Goal: Use online tool/utility: Utilize a website feature to perform a specific function

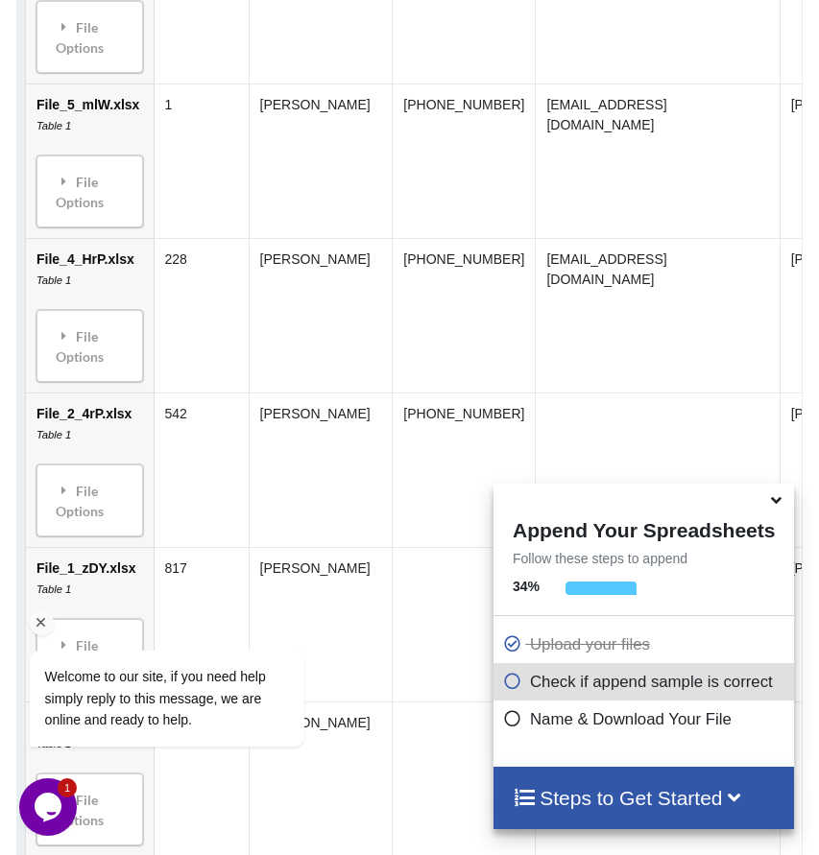
scroll to position [9333, 0]
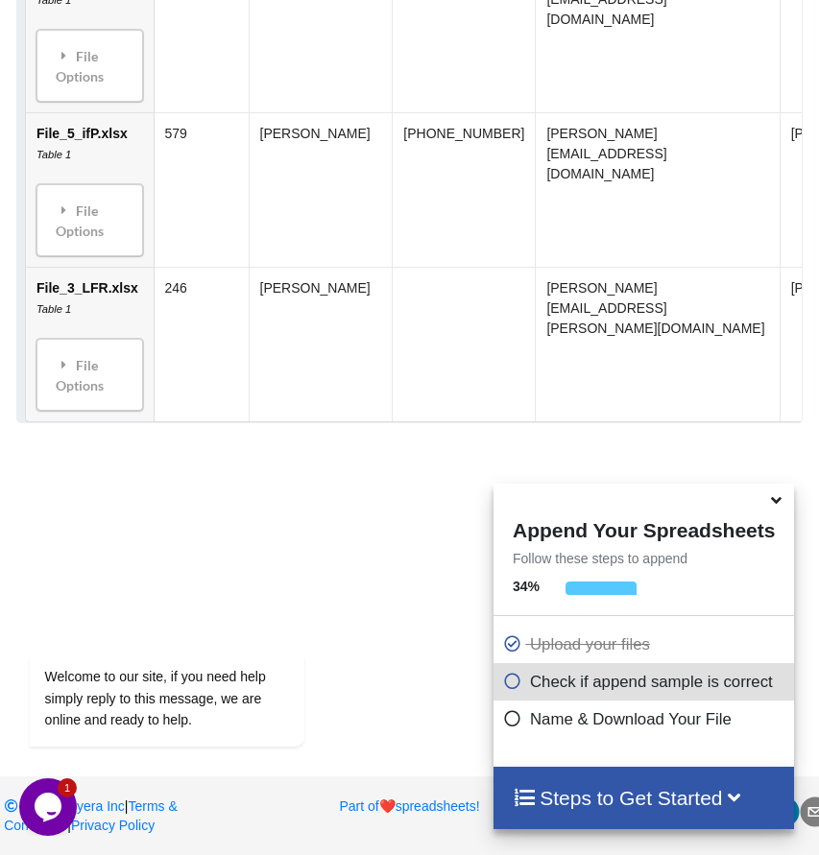
click at [510, 681] on icon at bounding box center [512, 678] width 19 height 16
click at [747, 804] on icon at bounding box center [735, 796] width 24 height 20
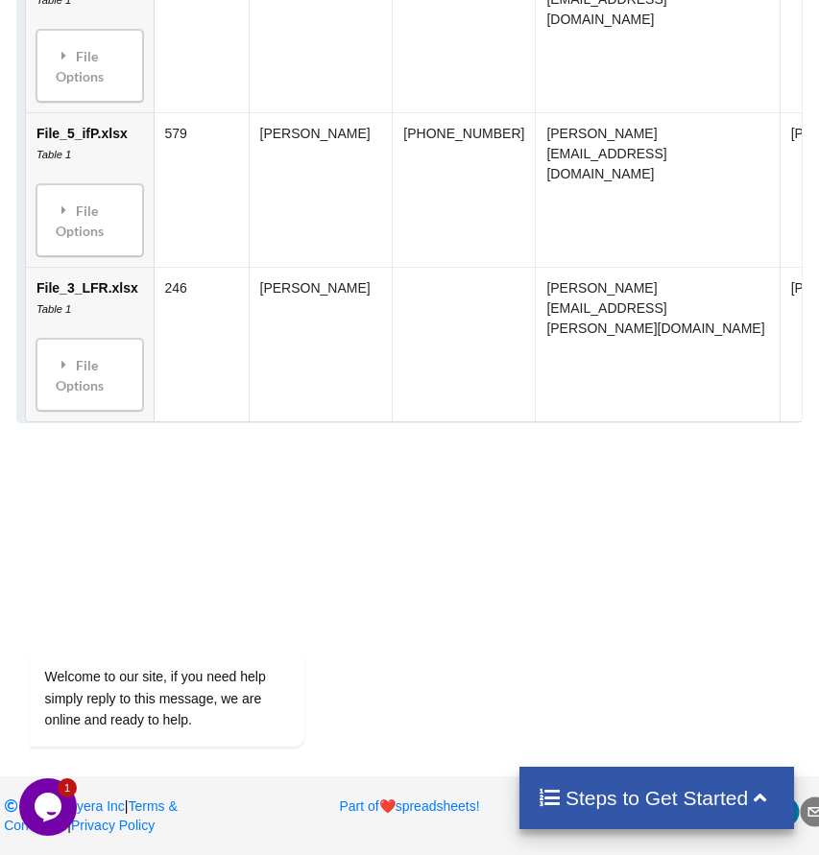
click at [689, 799] on h4 "Steps to Get Started" at bounding box center [656, 798] width 237 height 24
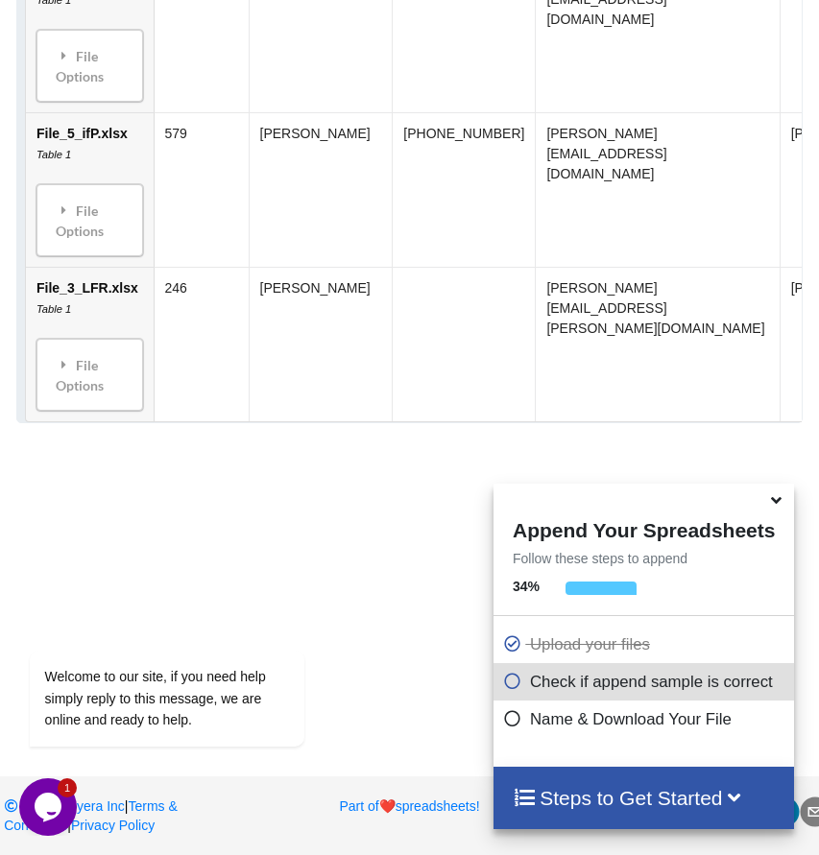
click at [507, 685] on icon at bounding box center [512, 678] width 19 height 16
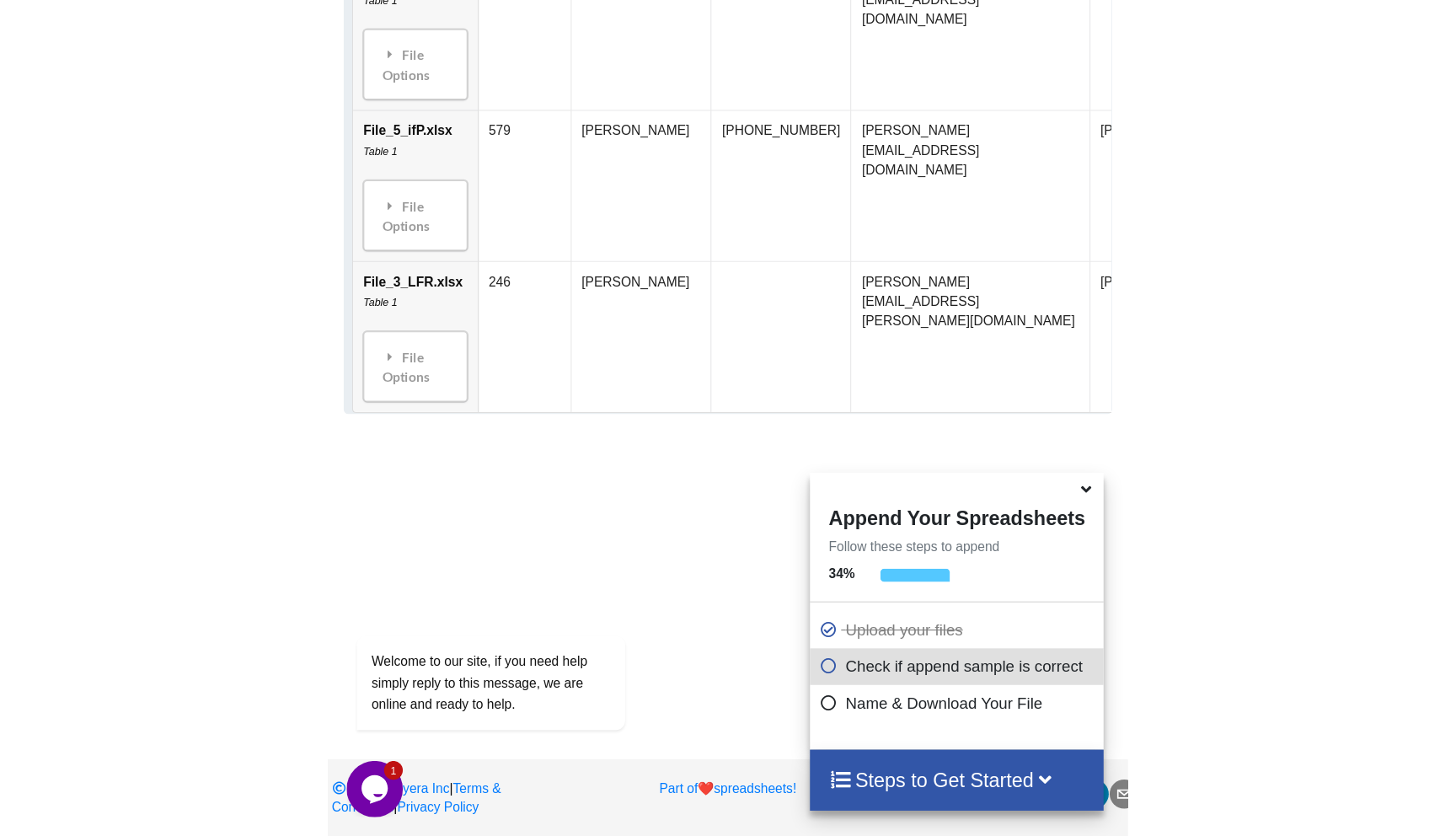
scroll to position [7917, 0]
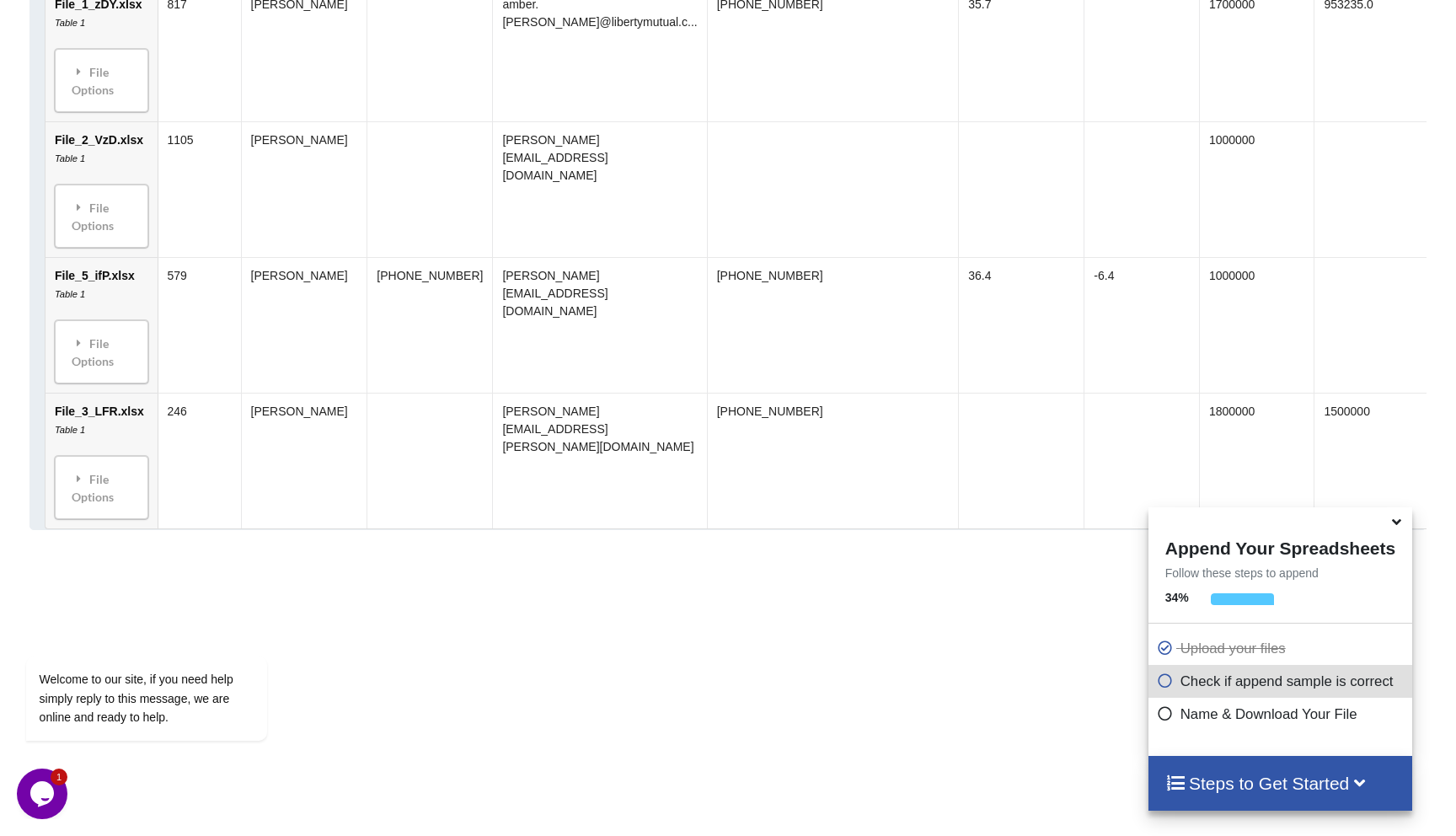
click at [718, 685] on icon at bounding box center [1165, 678] width 17 height 14
click at [718, 681] on icon at bounding box center [1165, 678] width 17 height 14
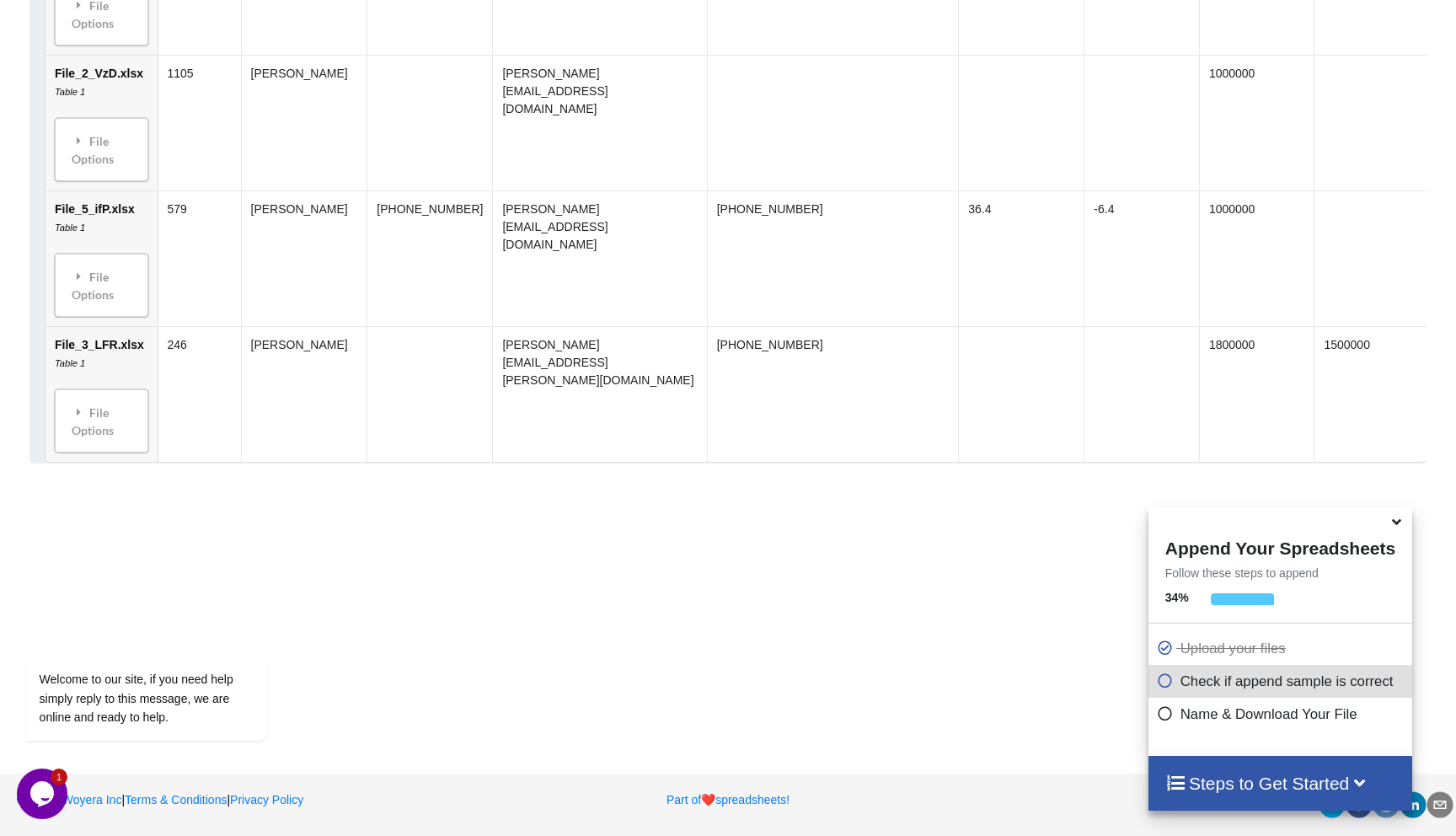
click at [718, 373] on td at bounding box center [1140, 393] width 115 height 135
click at [718, 717] on p "Name & Download Your File" at bounding box center [1283, 714] width 251 height 21
click at [718, 714] on span at bounding box center [1169, 714] width 24 height 16
click at [718, 750] on div "Steps to Get Started" at bounding box center [1280, 783] width 263 height 54
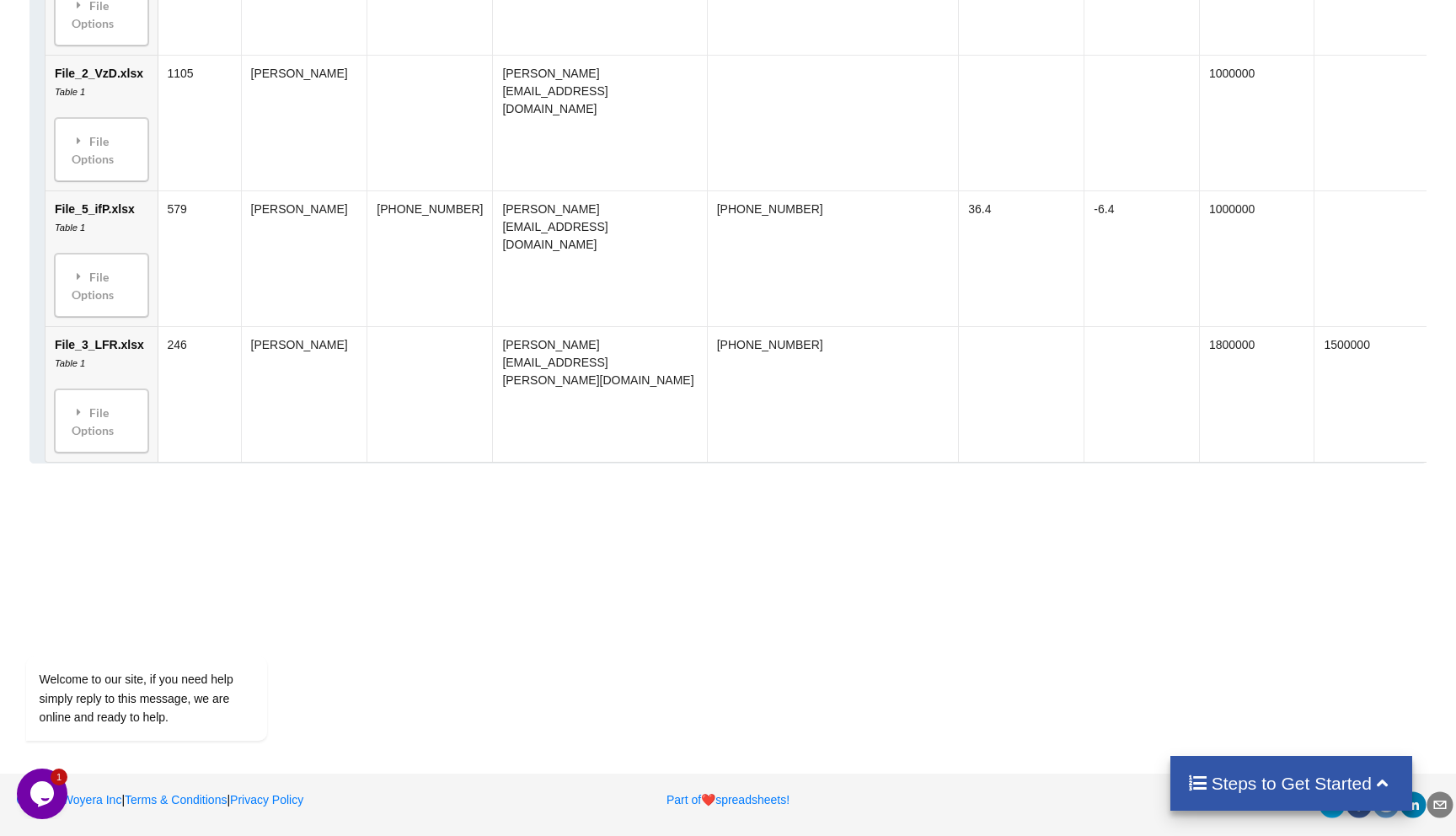
click at [718, 750] on h4 "Steps to Get Started" at bounding box center [1291, 783] width 208 height 21
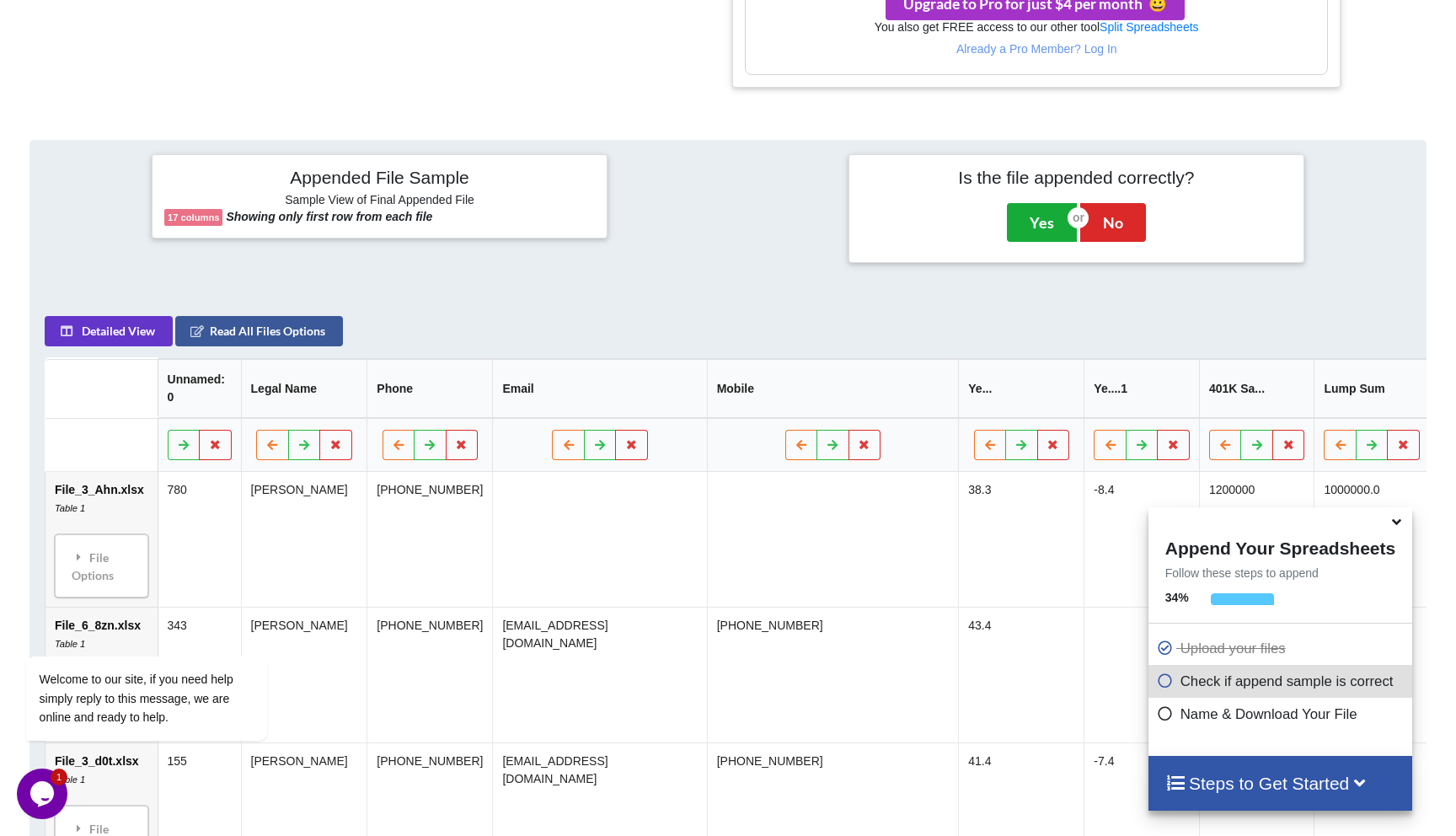
scroll to position [643, 0]
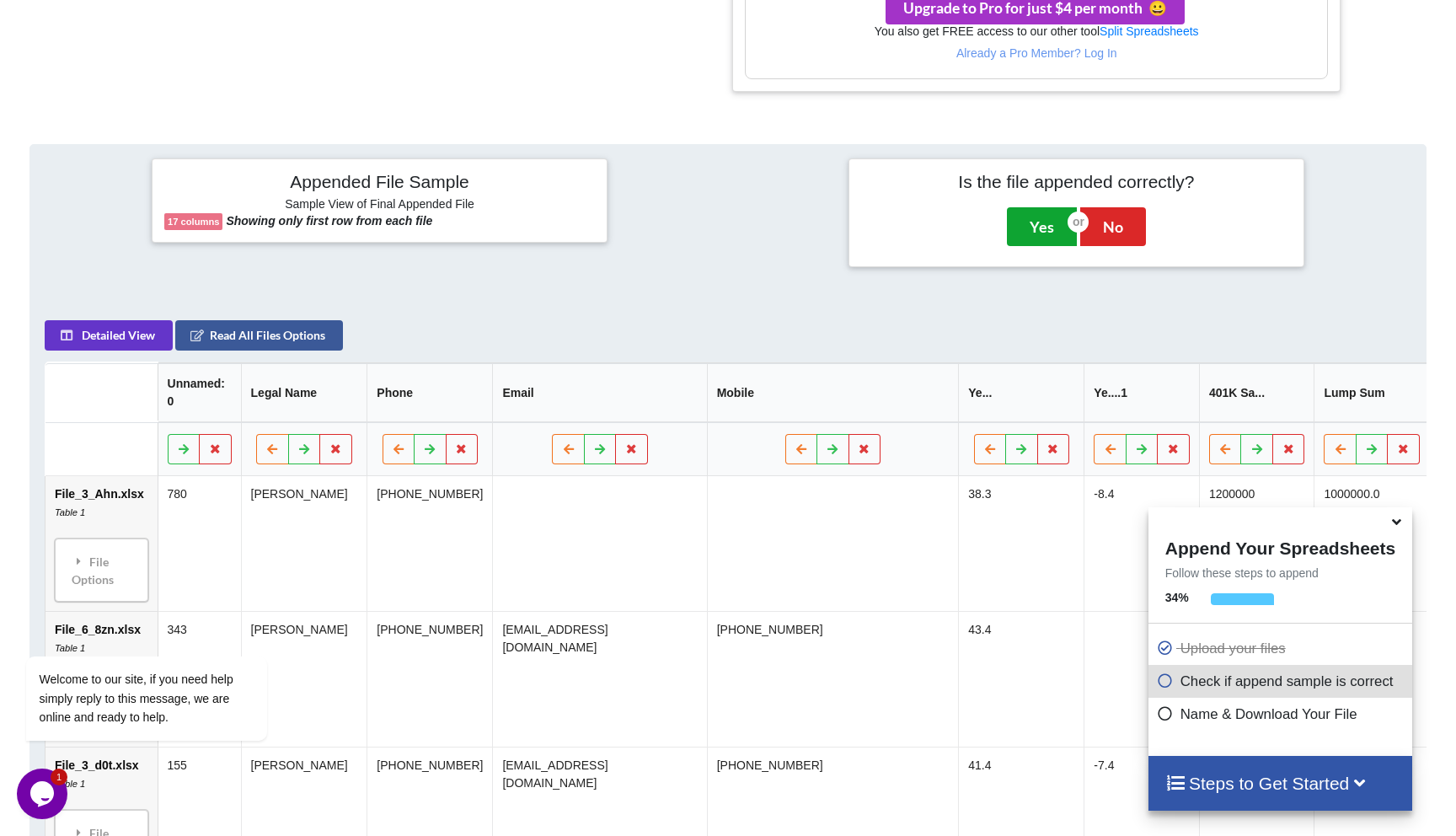
click at [718, 227] on button "Yes" at bounding box center [1042, 227] width 70 height 39
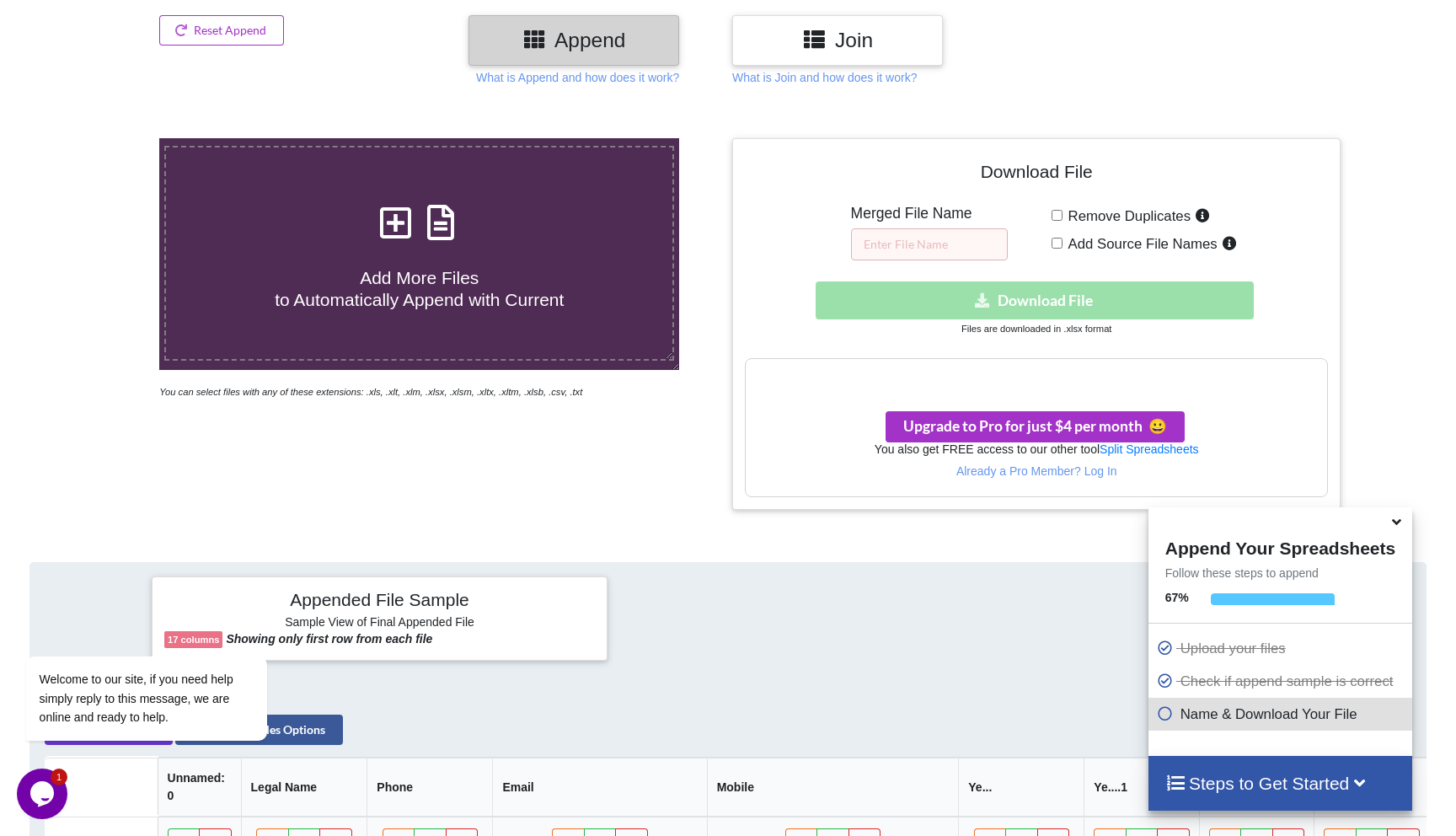
scroll to position [215, 0]
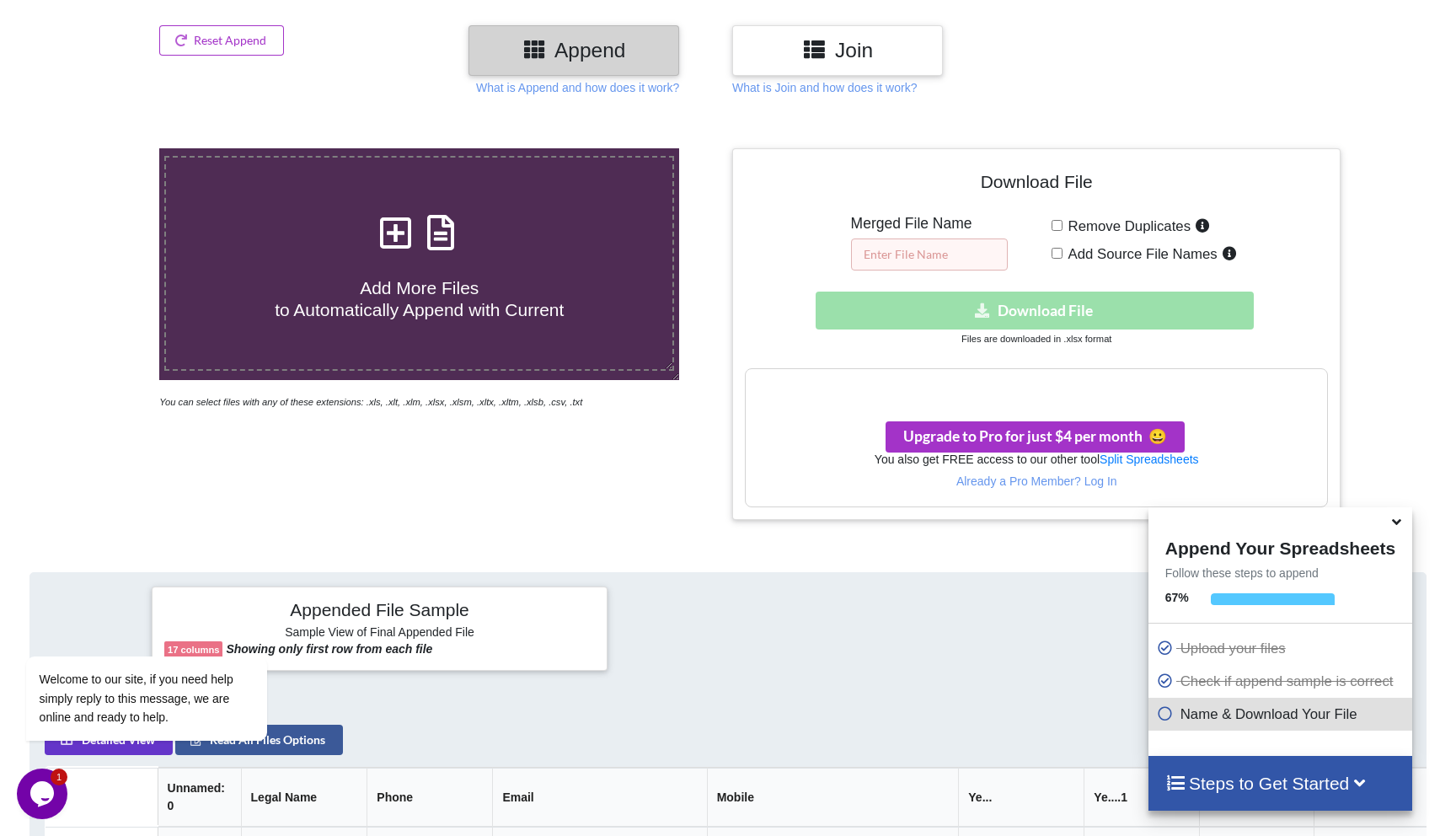
click at [718, 245] on input "text" at bounding box center [929, 255] width 156 height 32
type input "z"
type input "Combo"
click at [718, 318] on div "Download hidden Download File" at bounding box center [1036, 310] width 584 height 38
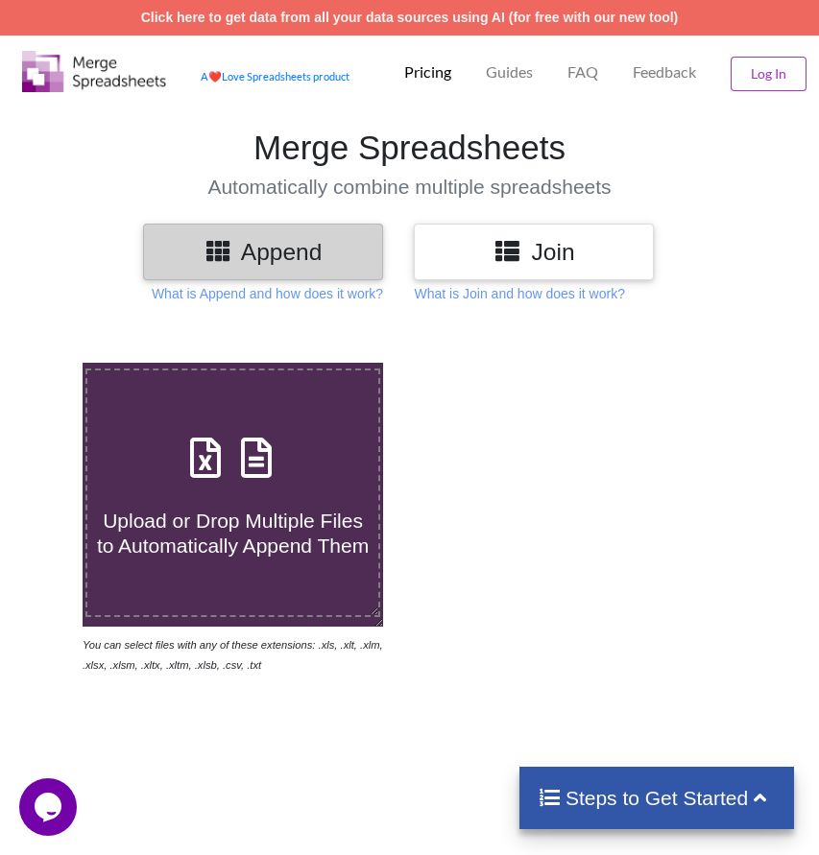
click at [435, 72] on p "Pricing" at bounding box center [427, 72] width 47 height 20
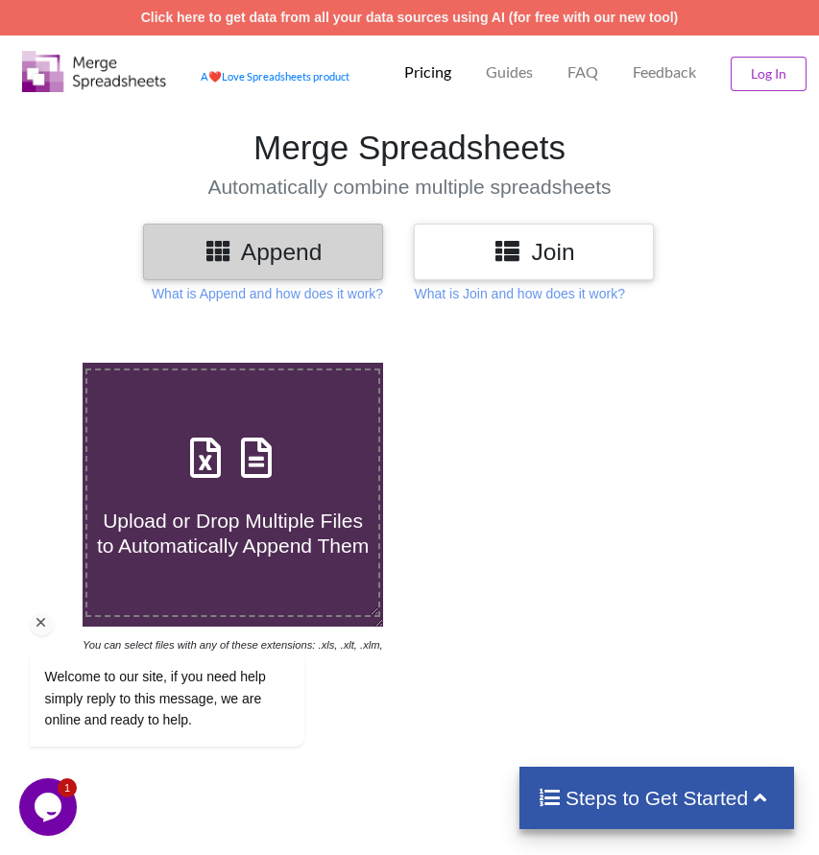
click at [290, 576] on div "Welcome to our site, if you need help simply reply to this message, we are onli…" at bounding box center [191, 619] width 345 height 292
click at [213, 498] on div "Welcome to our site, if you need help simply reply to this message, we are onli…" at bounding box center [191, 619] width 345 height 292
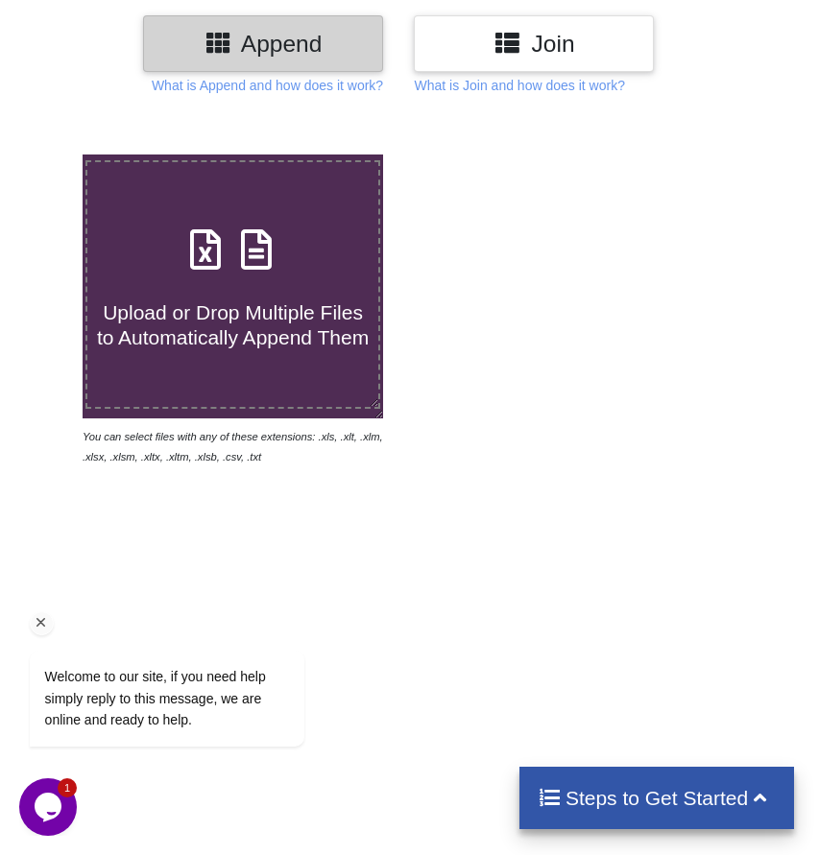
scroll to position [199, 0]
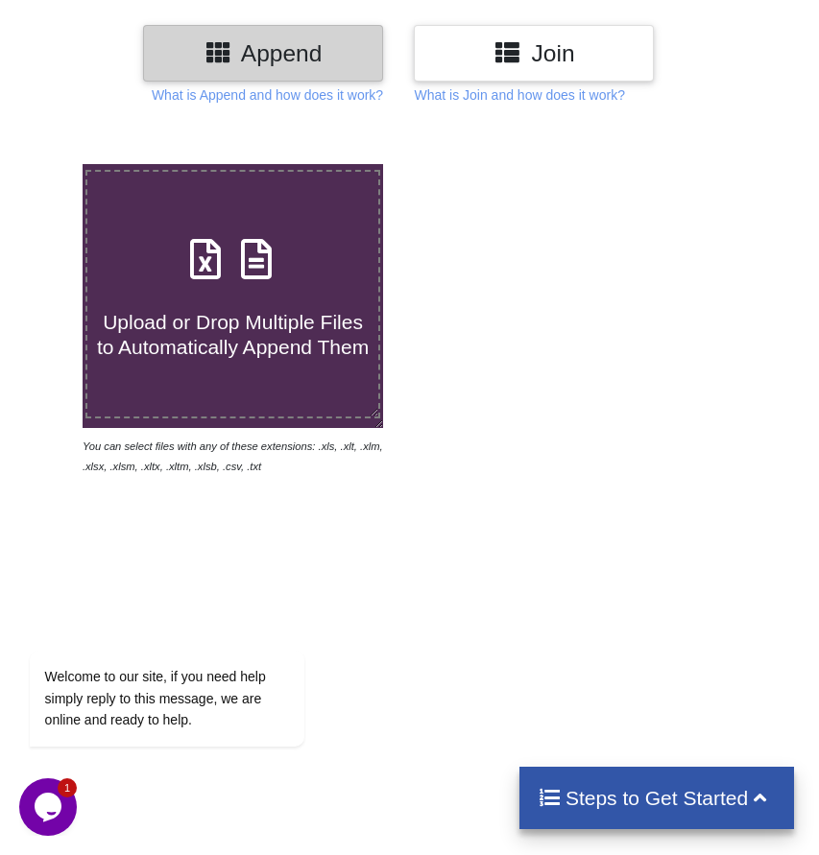
click at [315, 325] on h4 "Upload or Drop Multiple Files to Automatically Append Them" at bounding box center [232, 322] width 291 height 73
click at [47, 164] on input "Upload or Drop Multiple Files to Automatically Append Them" at bounding box center [47, 164] width 0 height 0
type input "C:\fakepath\File_3_dsY.xlsx"
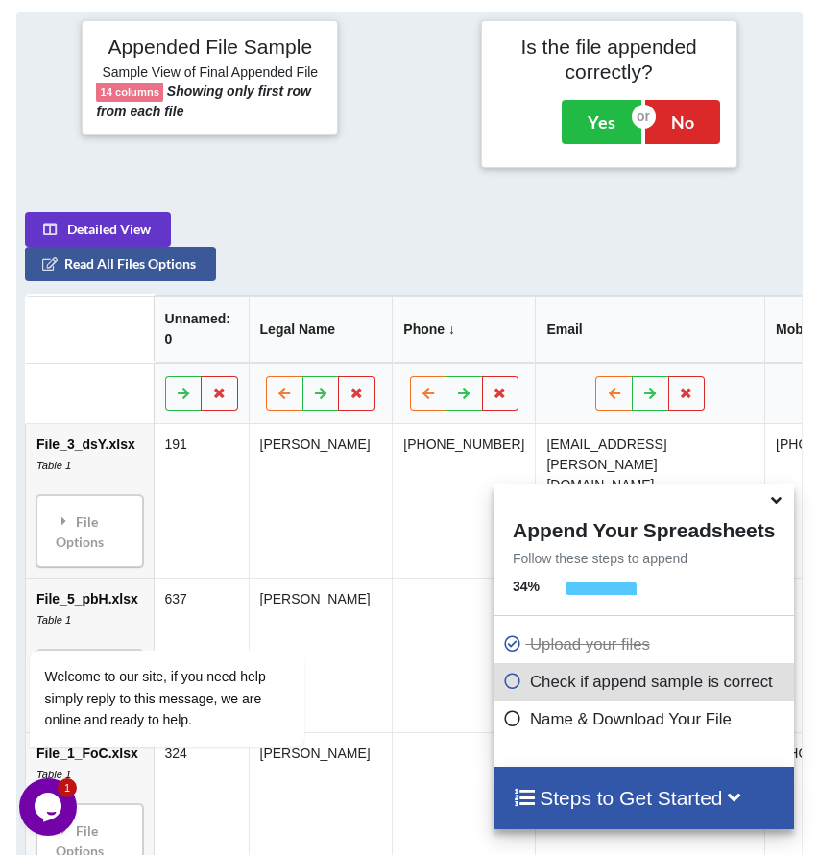
scroll to position [801, 0]
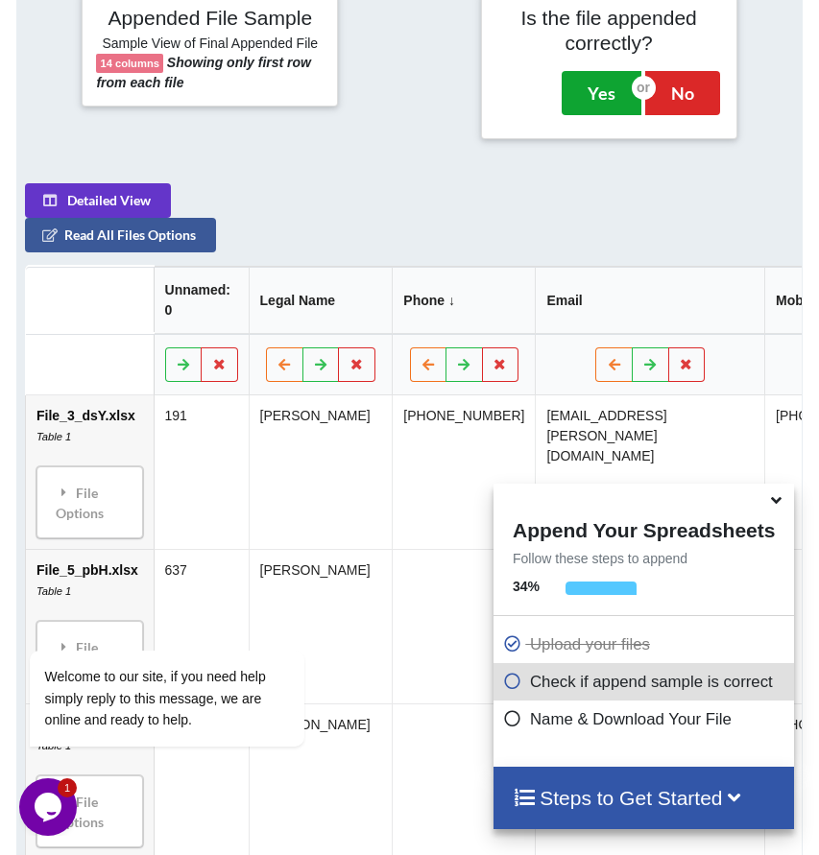
click at [604, 110] on button "Yes" at bounding box center [601, 93] width 80 height 44
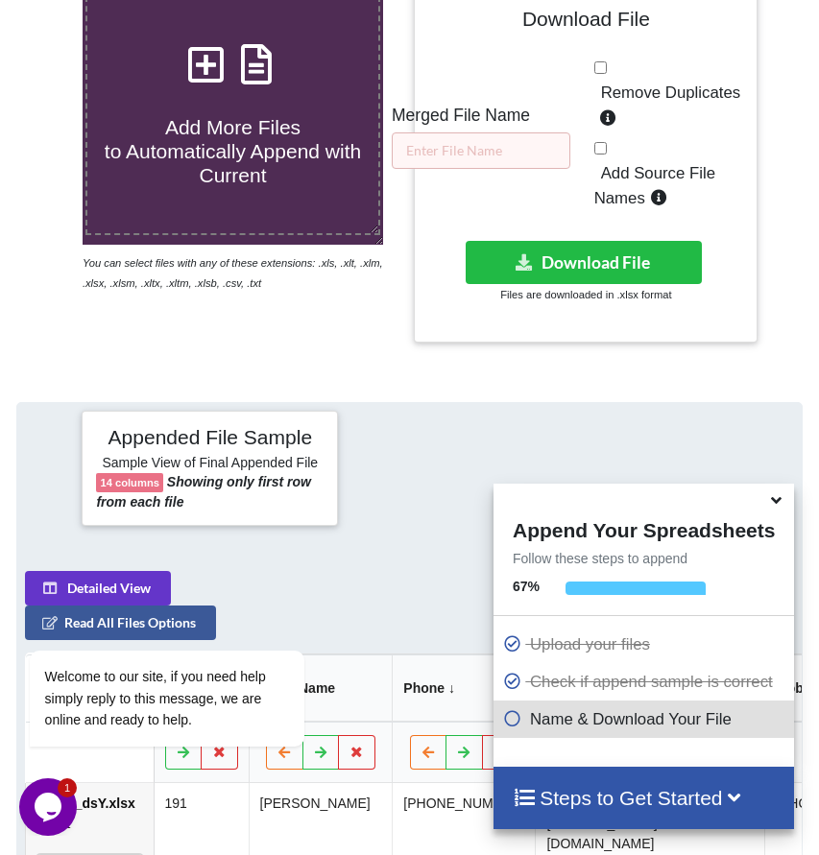
scroll to position [382, 0]
click at [497, 166] on input "text" at bounding box center [481, 150] width 178 height 36
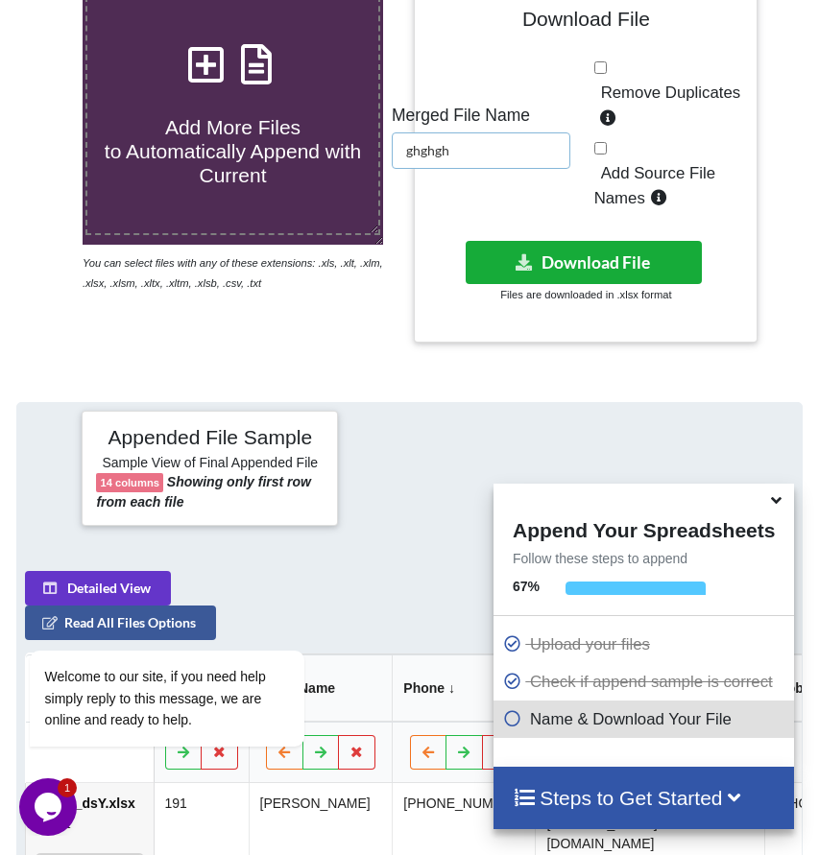
type input "ghghgh"
click at [606, 282] on button "Download File" at bounding box center [583, 262] width 236 height 43
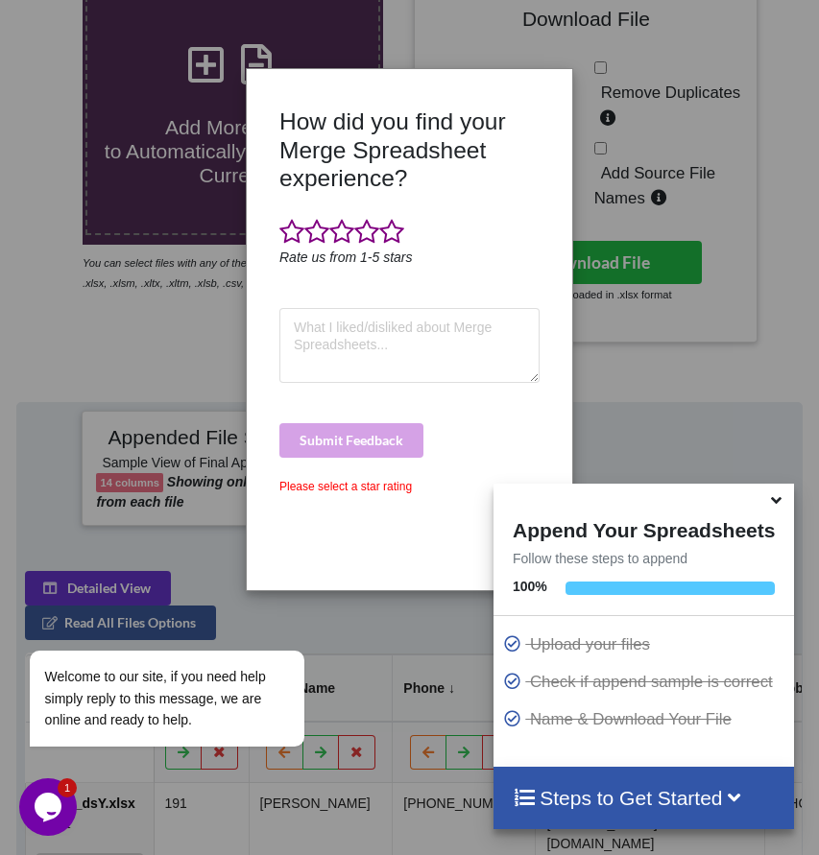
click at [519, 189] on h3 "How did you find your Merge Spreadsheet experience?" at bounding box center [409, 149] width 260 height 84
click at [772, 504] on icon at bounding box center [776, 496] width 20 height 17
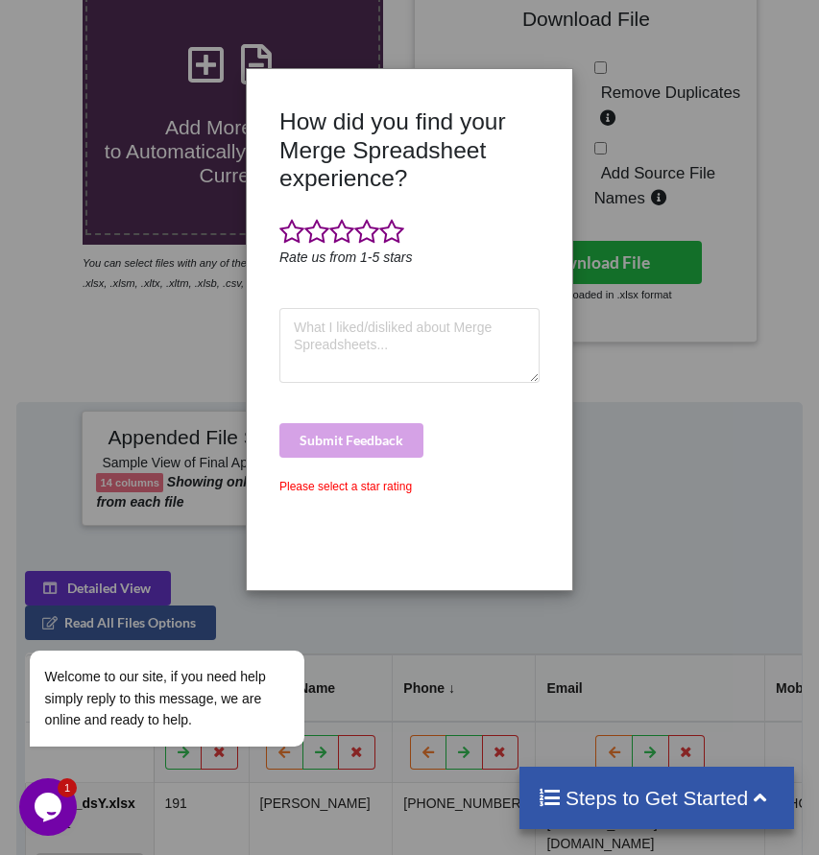
scroll to position [0, 0]
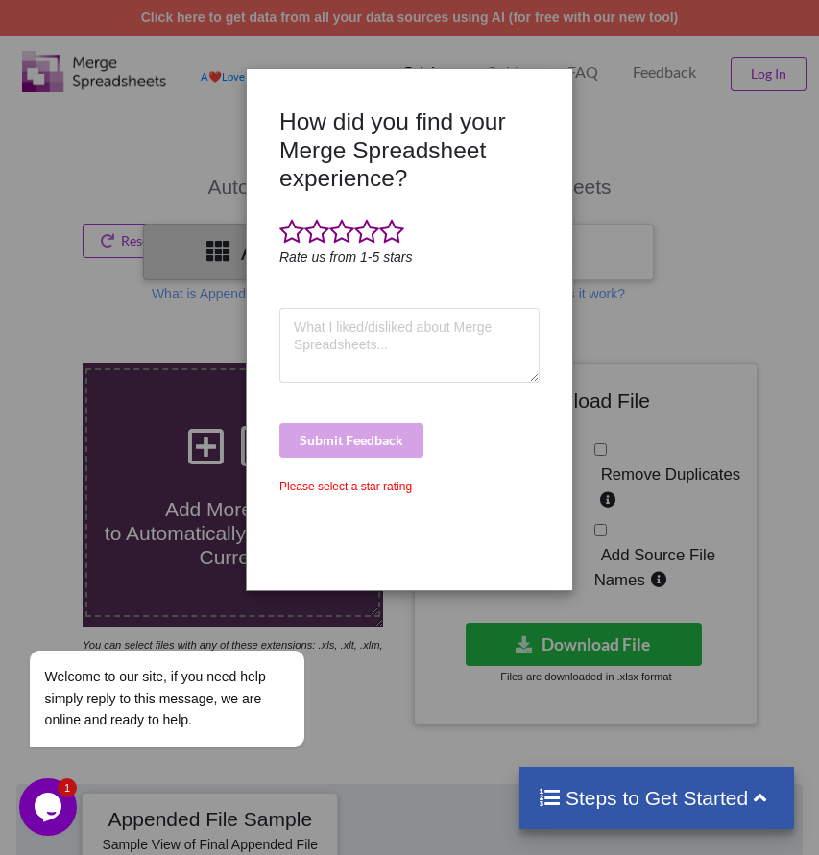
click at [534, 95] on div "How did you find your Merge Spreadsheet experience? Rate us from 1-5 stars Subm…" at bounding box center [409, 329] width 323 height 491
click at [332, 486] on div "Welcome to our site, if you need help simply reply to this message, we are onli…" at bounding box center [191, 619] width 345 height 292
click at [396, 210] on div "How did you find your Merge Spreadsheet experience? Rate us from 1-5 stars Subm…" at bounding box center [409, 341] width 270 height 468
click at [396, 215] on div "How did you find your Merge Spreadsheet experience? Rate us from 1-5 stars Subm…" at bounding box center [409, 341] width 270 height 468
click at [392, 226] on span at bounding box center [391, 232] width 25 height 27
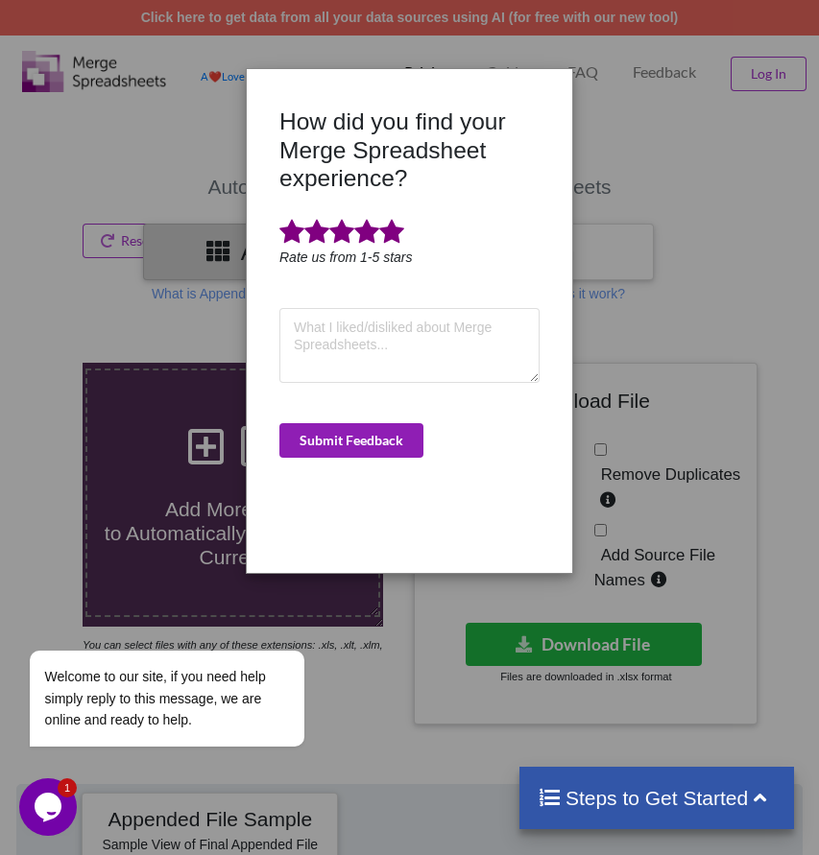
click at [381, 429] on button "Submit Feedback" at bounding box center [351, 440] width 144 height 35
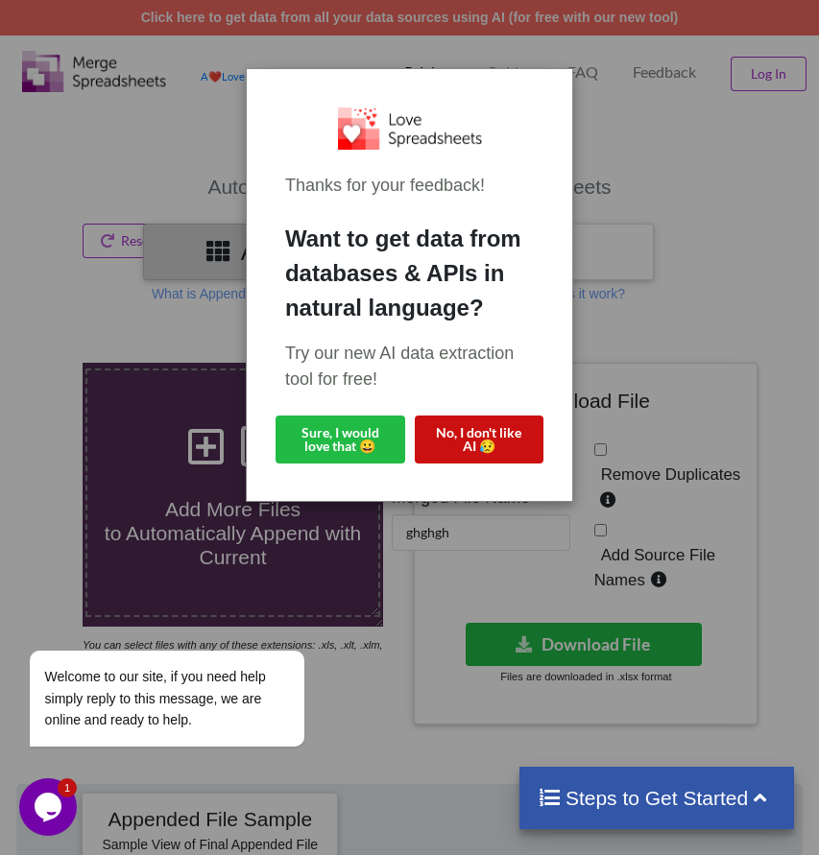
click at [539, 441] on button "No, I don't like AI 😥" at bounding box center [480, 440] width 130 height 48
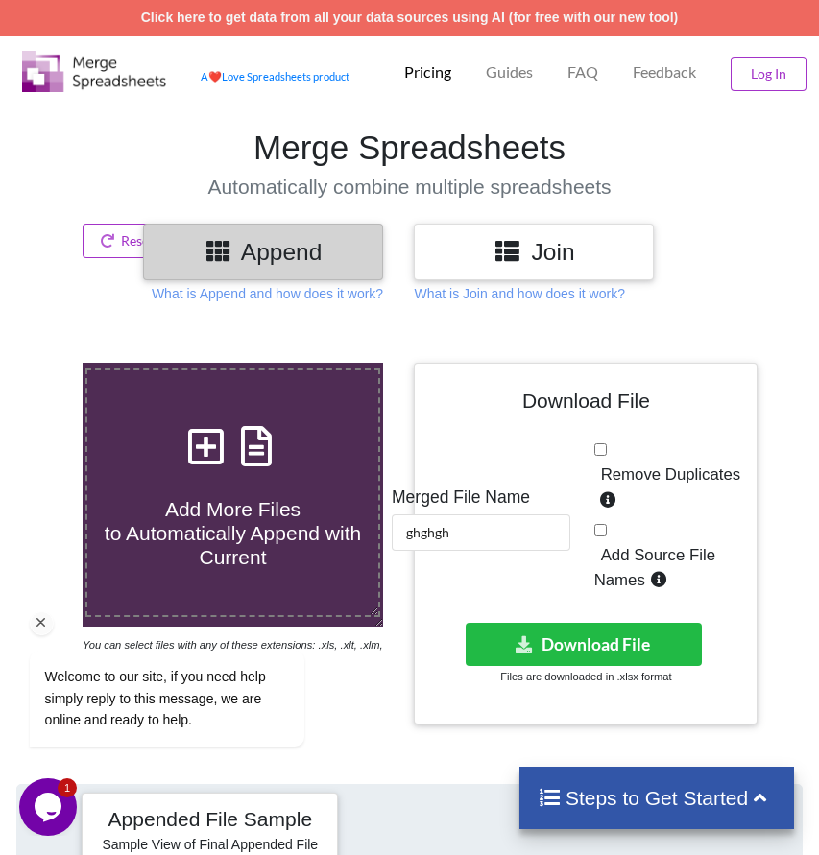
click at [252, 510] on div "Welcome to our site, if you need help simply reply to this message, we are onli…" at bounding box center [191, 619] width 345 height 292
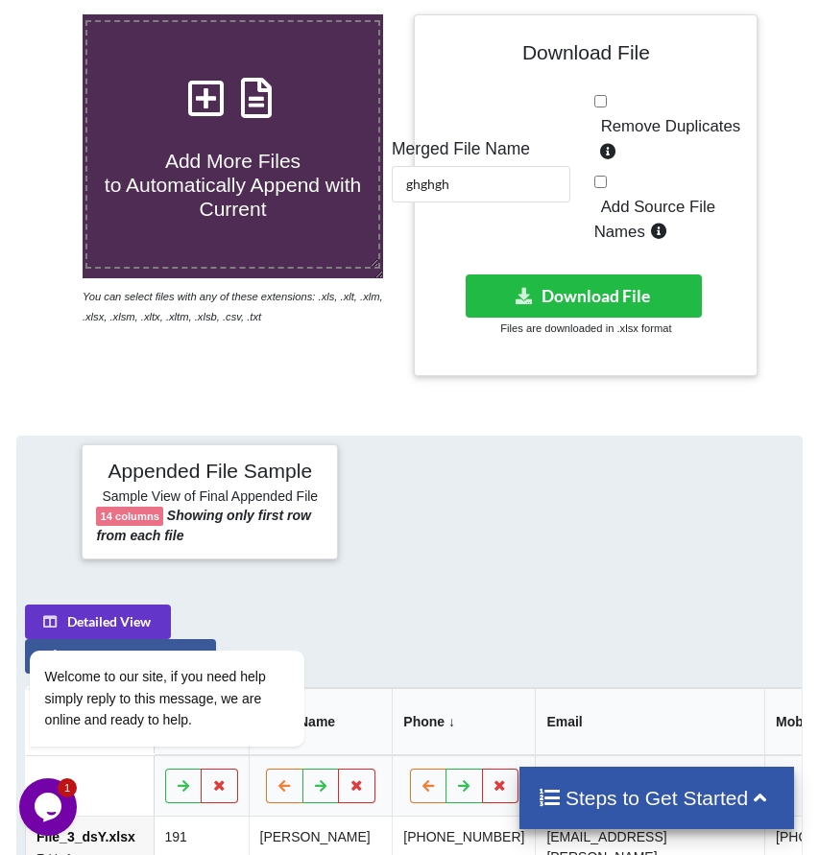
scroll to position [418, 0]
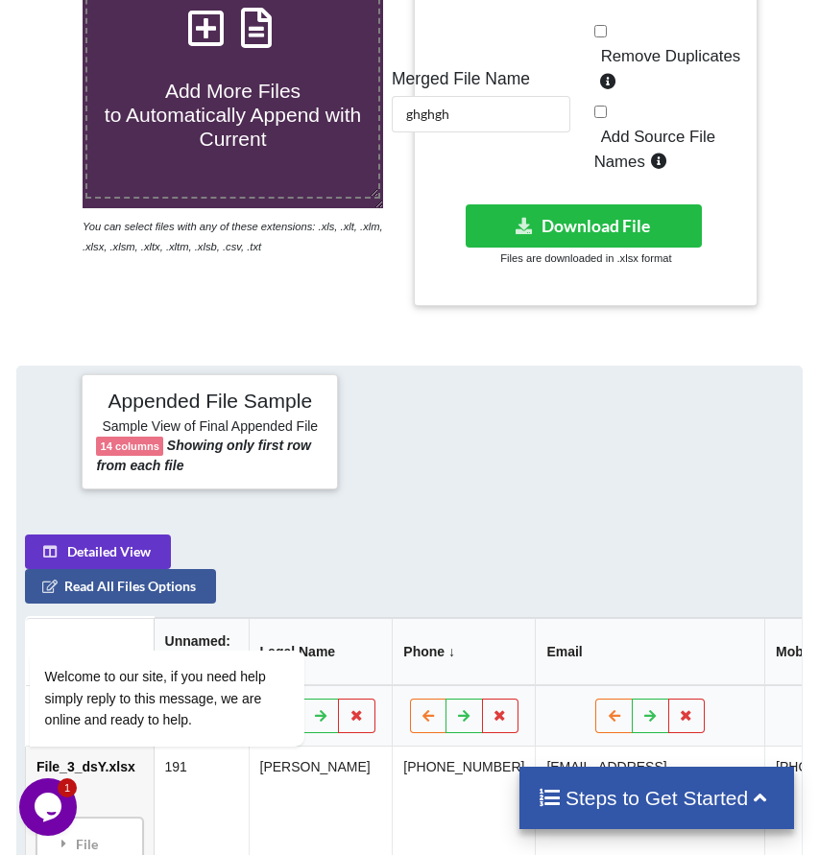
click at [236, 148] on span "Add More Files to Automatically Append with Current" at bounding box center [233, 115] width 256 height 70
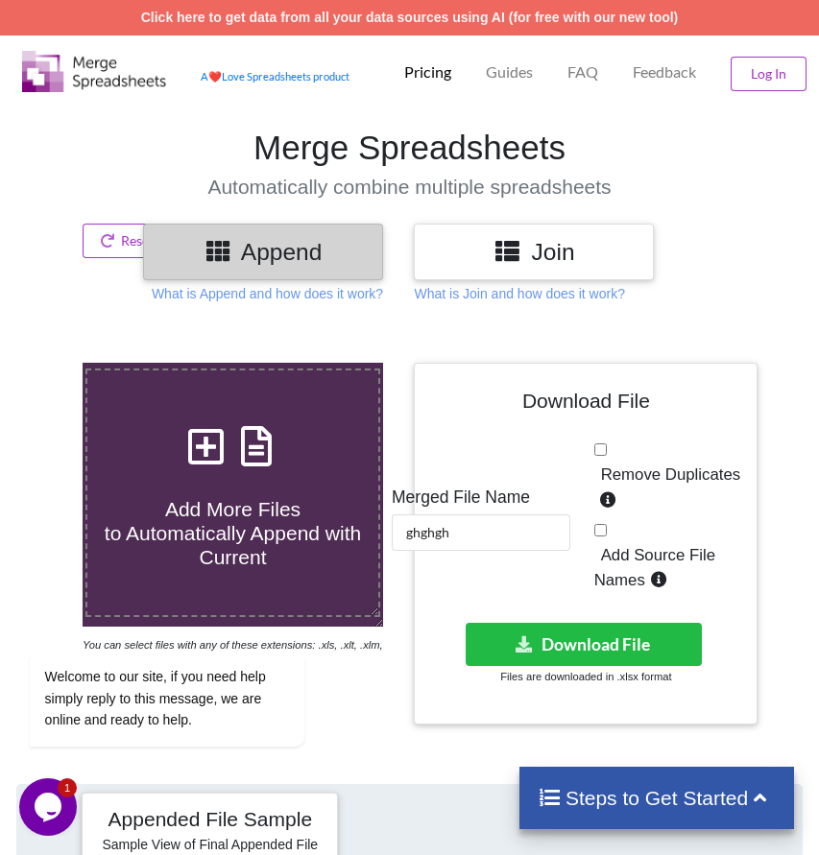
type input "C:\fakepath\File_1_h4G.xlsx"
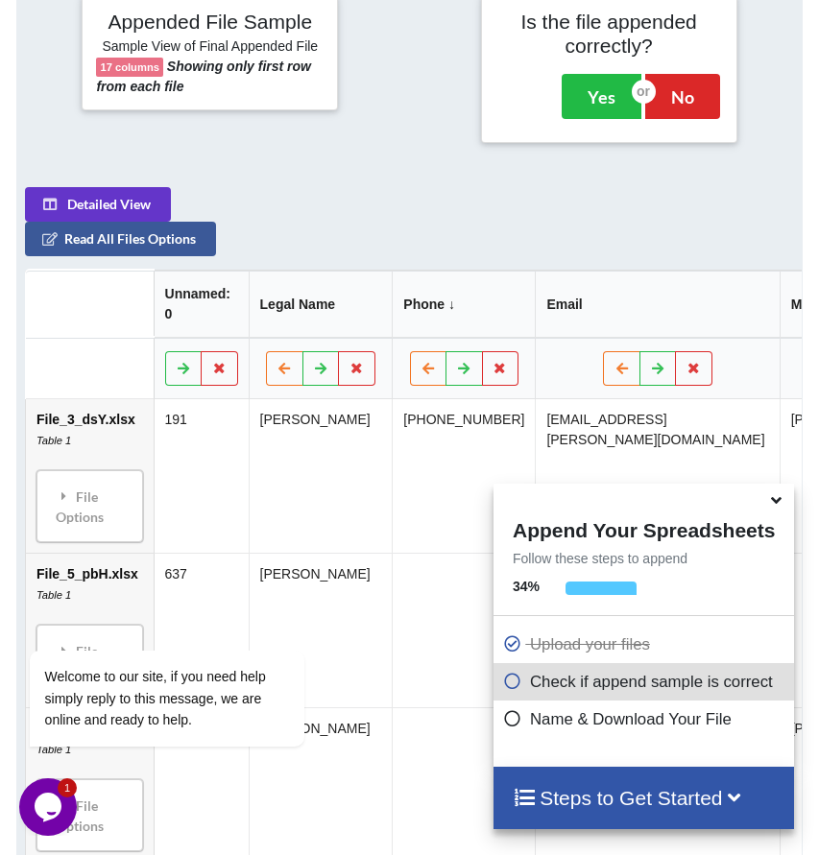
scroll to position [990, 0]
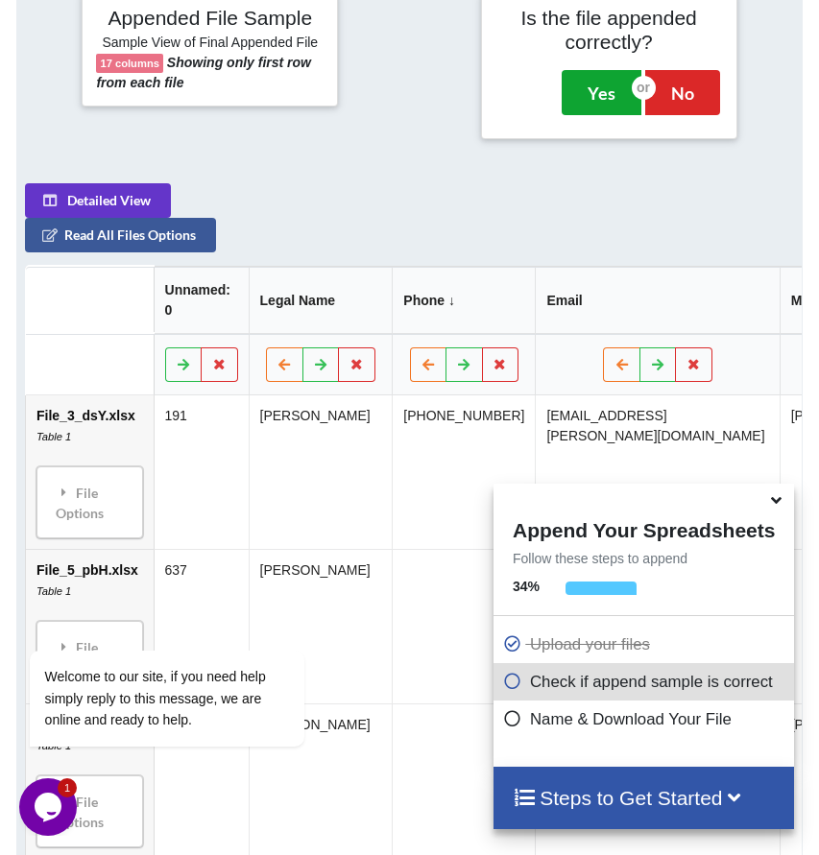
click at [600, 112] on button "Yes" at bounding box center [601, 92] width 80 height 44
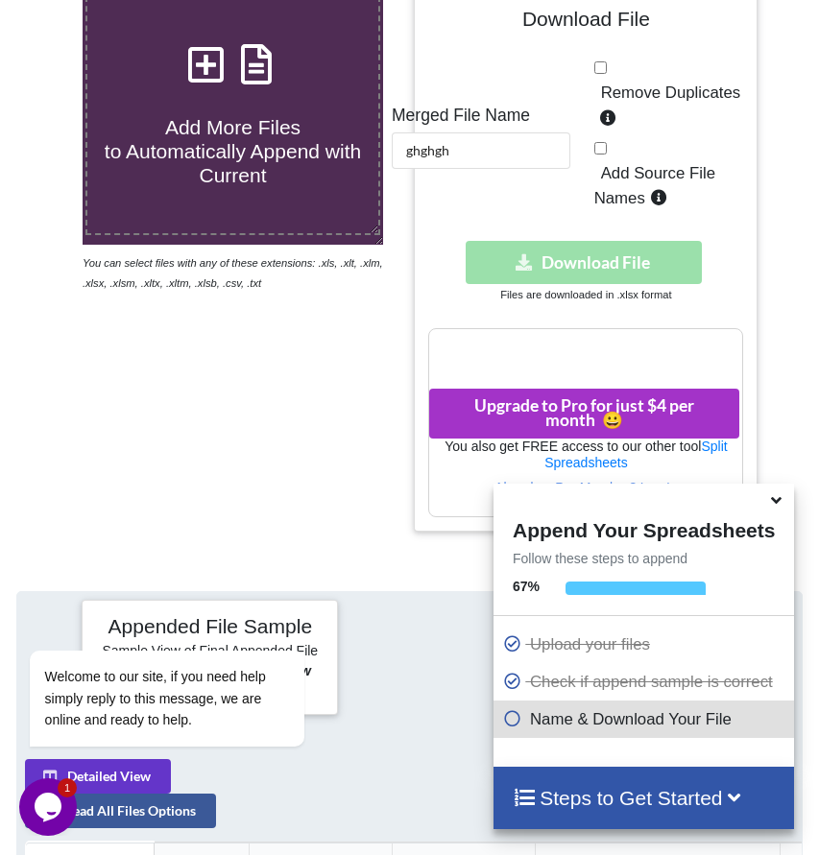
scroll to position [382, 0]
click at [540, 169] on input "ghghgh" at bounding box center [481, 150] width 178 height 36
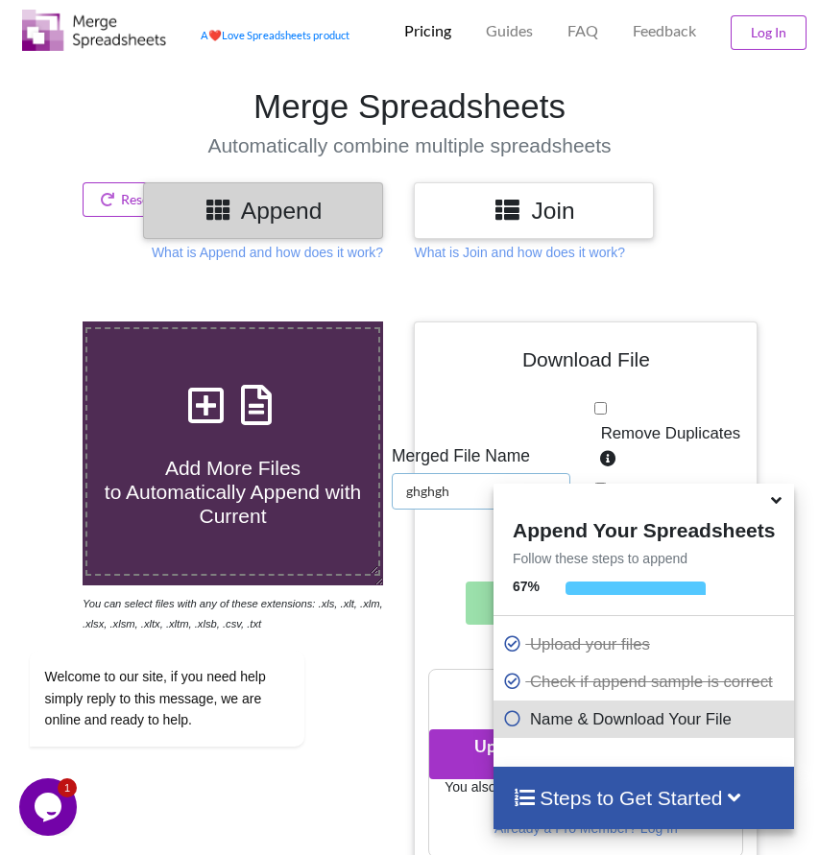
scroll to position [0, 0]
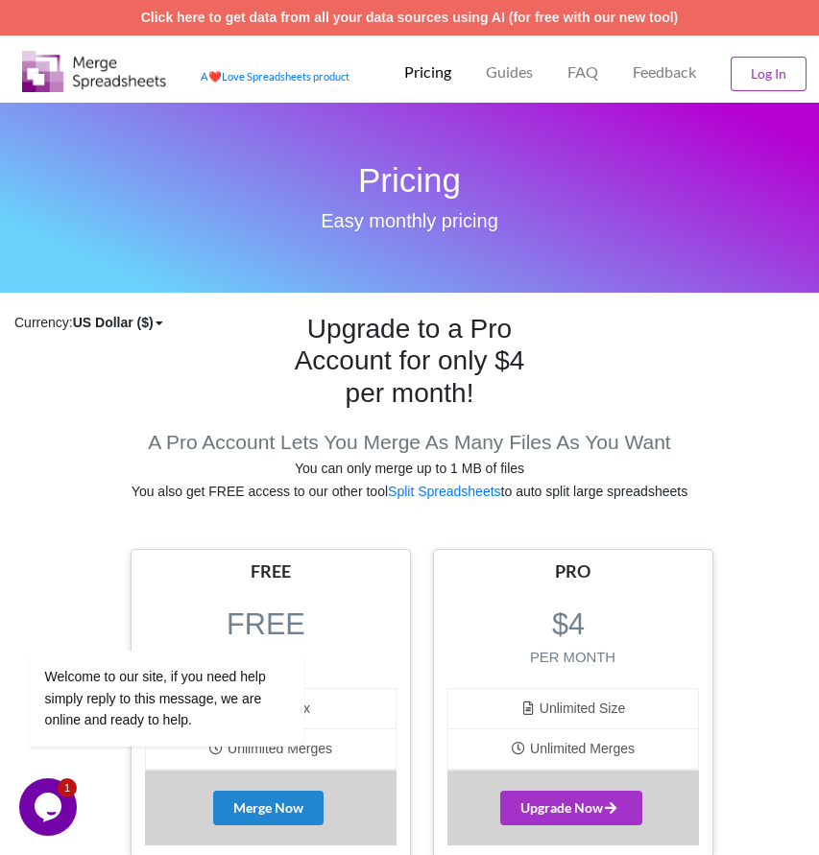
click at [42, 71] on img at bounding box center [94, 71] width 144 height 41
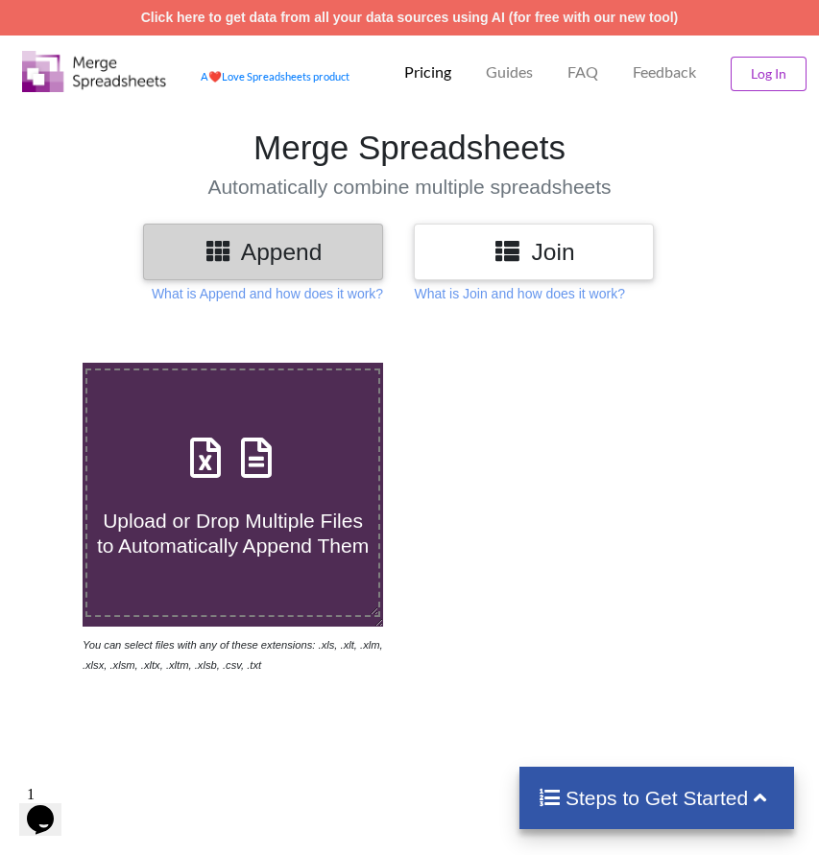
click at [286, 445] on label "Upload or Drop Multiple Files to Automatically Append Them" at bounding box center [232, 492] width 295 height 248
click at [47, 363] on input "Upload or Drop Multiple Files to Automatically Append Them" at bounding box center [47, 363] width 0 height 0
type input "C:\fakepath\File_3_LFR.xlsx"
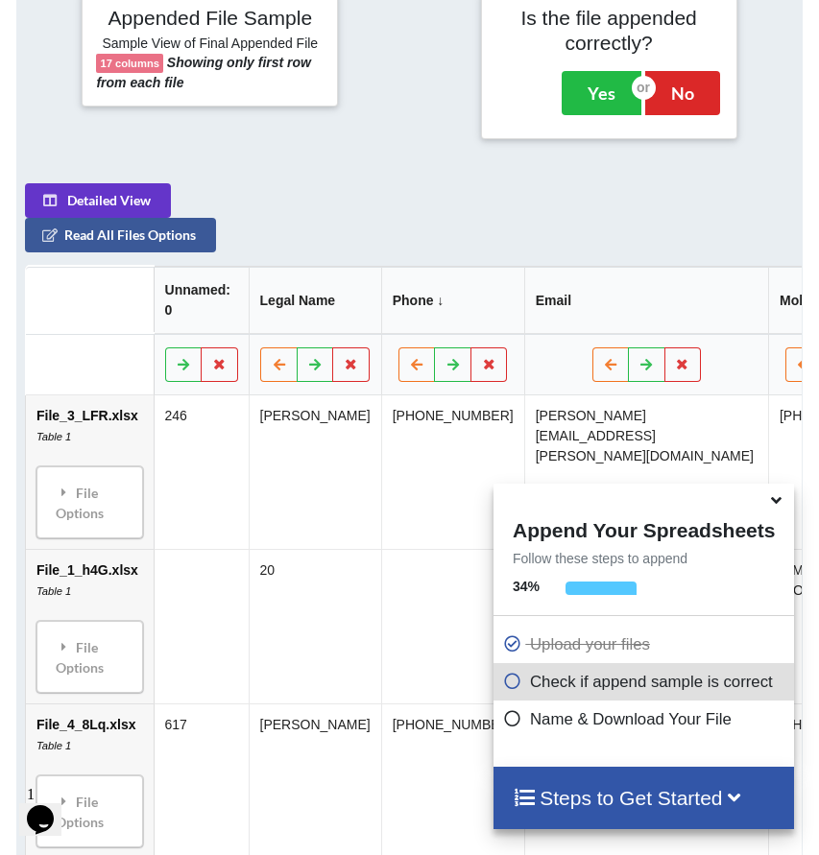
scroll to position [801, 0]
click at [610, 113] on button "Yes" at bounding box center [601, 93] width 80 height 44
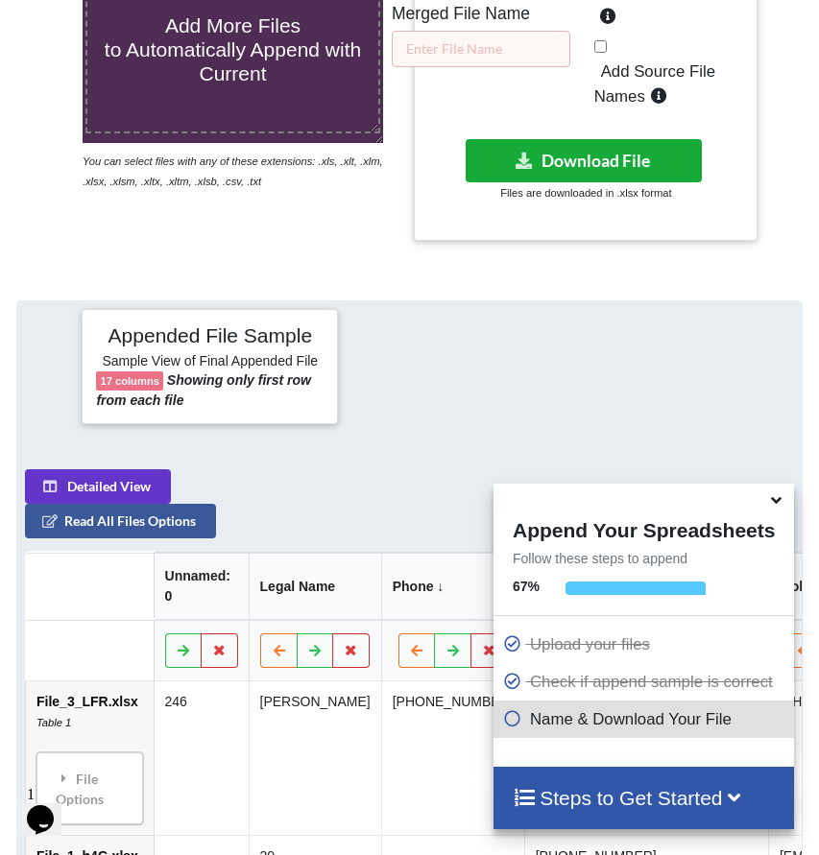
scroll to position [382, 0]
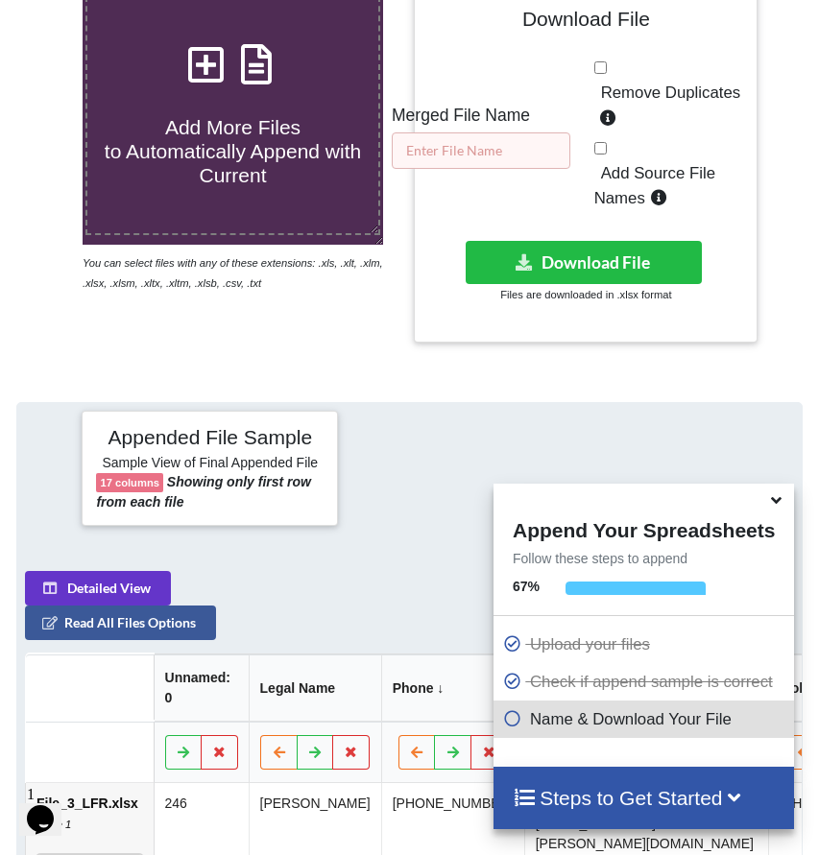
click at [527, 167] on input "text" at bounding box center [481, 150] width 178 height 36
type input "ghghgh"
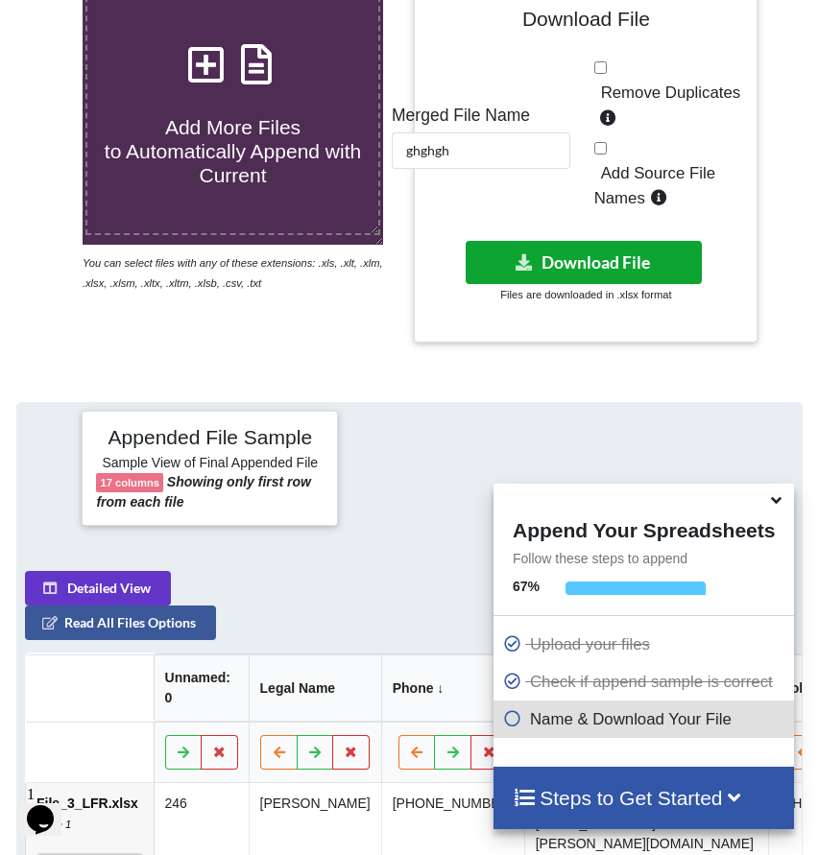
click at [607, 278] on button "Download File" at bounding box center [583, 262] width 236 height 43
